Goal: Find specific page/section: Find specific page/section

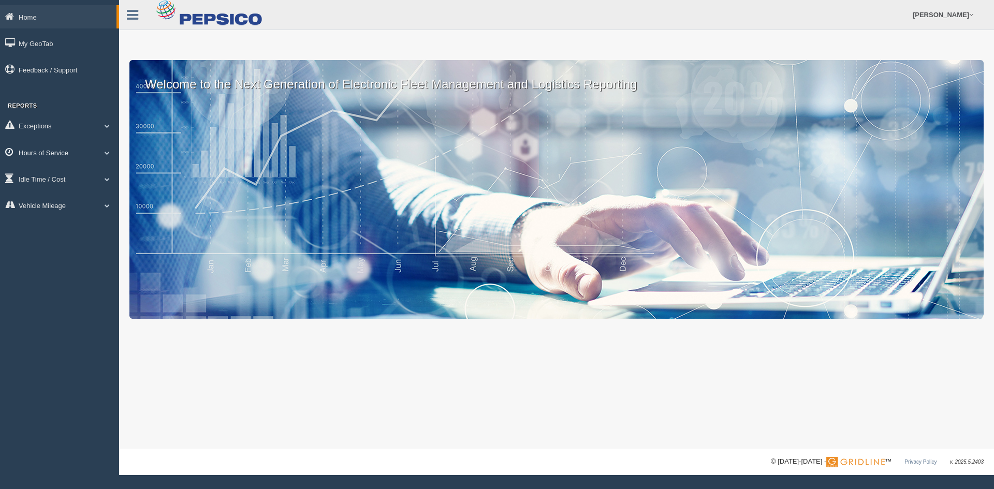
click at [65, 155] on link "Hours of Service" at bounding box center [59, 152] width 119 height 23
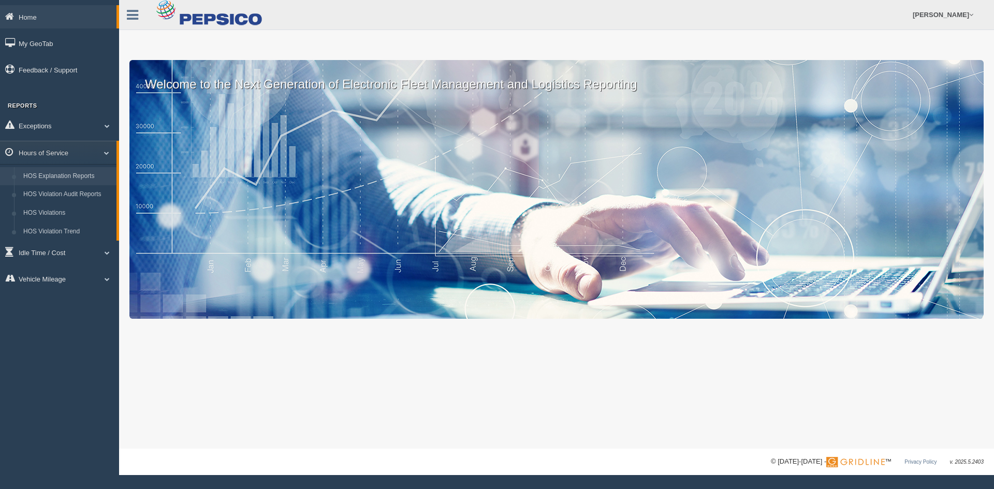
click at [68, 178] on link "HOS Explanation Reports" at bounding box center [68, 176] width 98 height 19
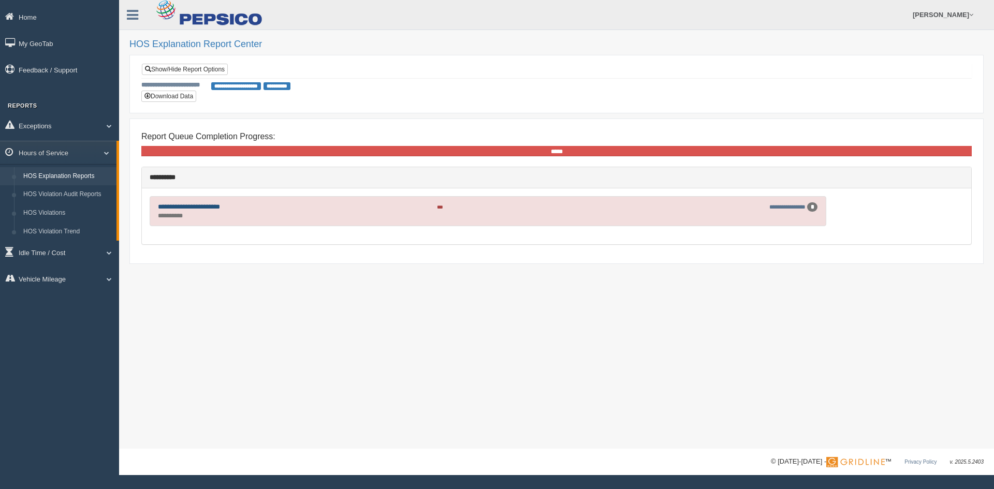
click at [198, 208] on link "**********" at bounding box center [189, 206] width 62 height 7
